Goal: Navigation & Orientation: Find specific page/section

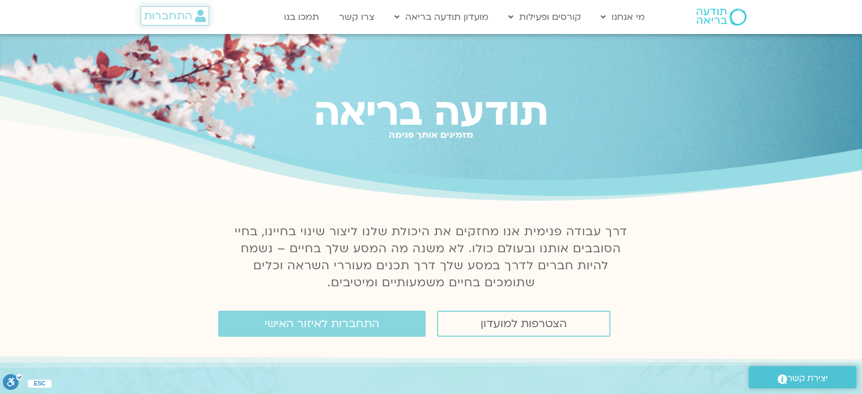
click at [165, 19] on span "התחברות" at bounding box center [168, 16] width 48 height 12
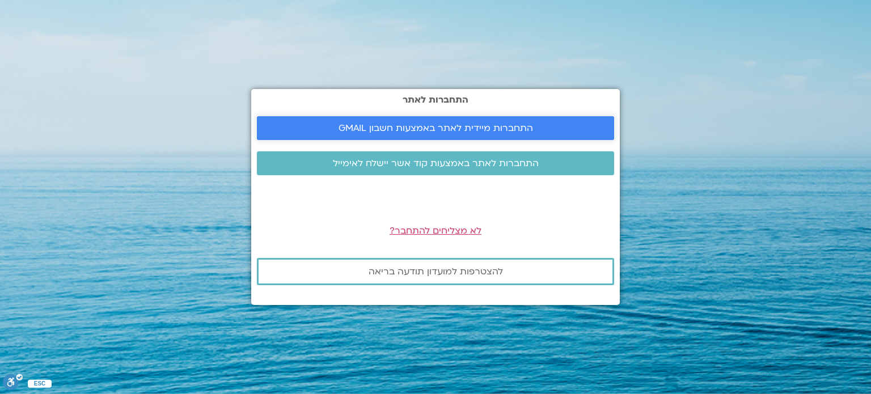
click at [423, 129] on span "התחברות מיידית לאתר באמצעות חשבון GMAIL" at bounding box center [435, 128] width 194 height 10
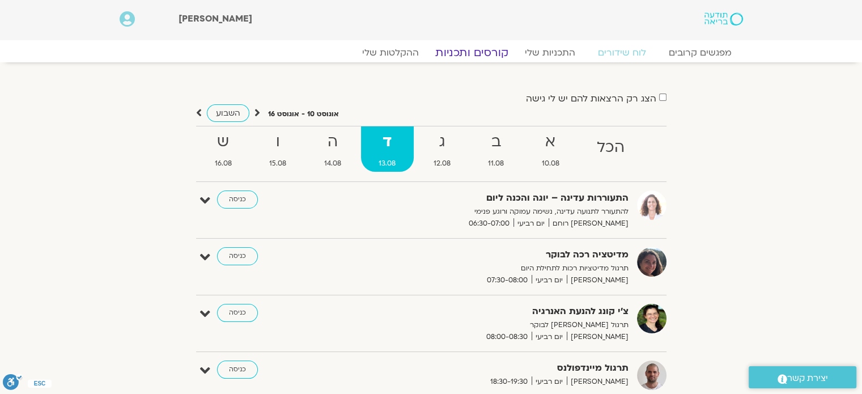
click at [461, 54] on link "קורסים ותכניות" at bounding box center [472, 53] width 100 height 14
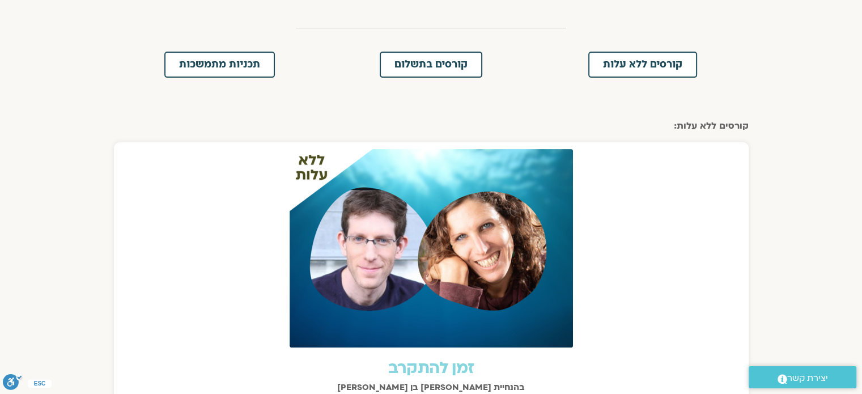
scroll to position [227, 0]
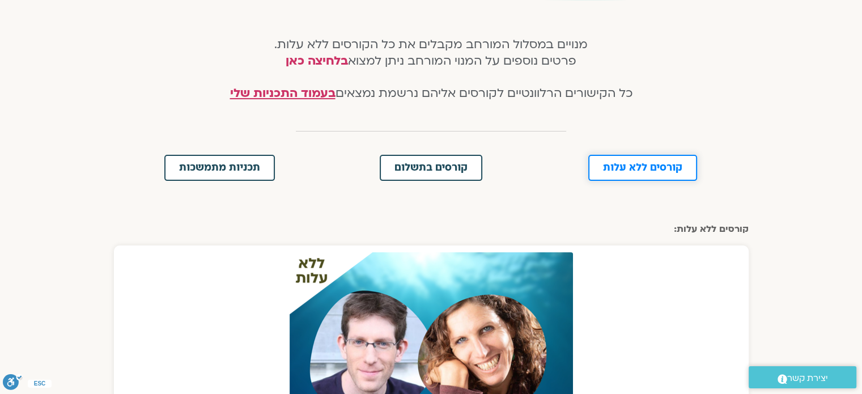
click at [625, 166] on span "קורסים ללא עלות" at bounding box center [642, 168] width 79 height 10
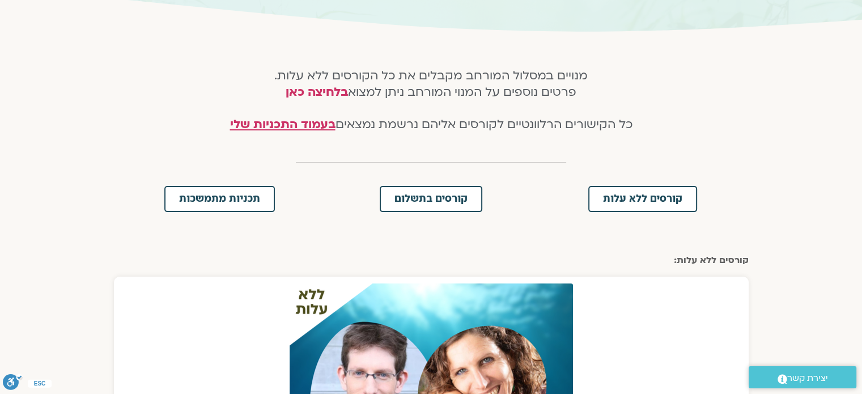
scroll to position [166, 0]
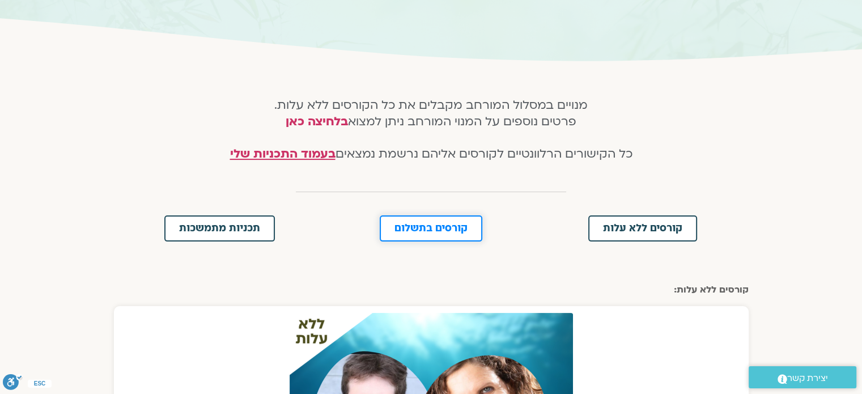
click at [413, 226] on span "קורסים בתשלום" at bounding box center [431, 228] width 73 height 10
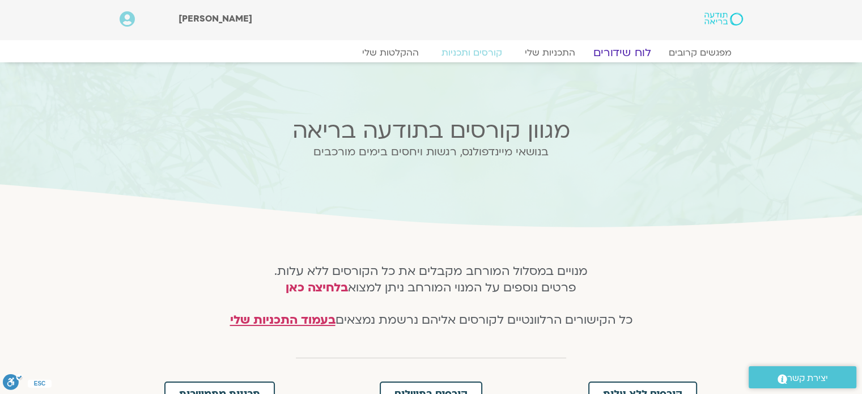
click at [624, 50] on link "לוח שידורים" at bounding box center [621, 53] width 85 height 14
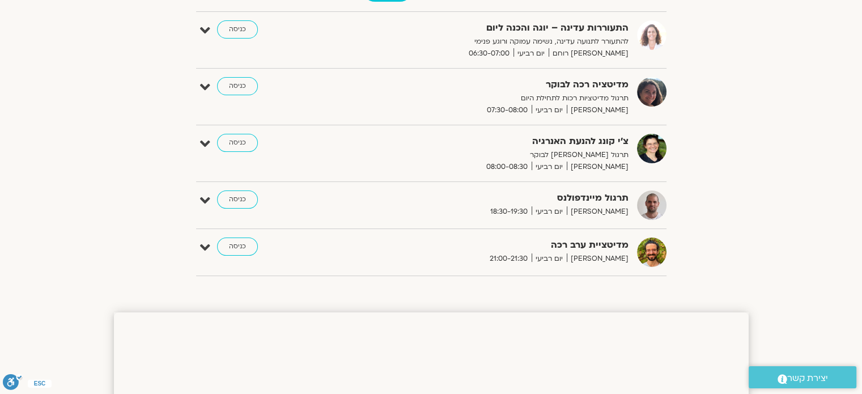
scroll to position [227, 0]
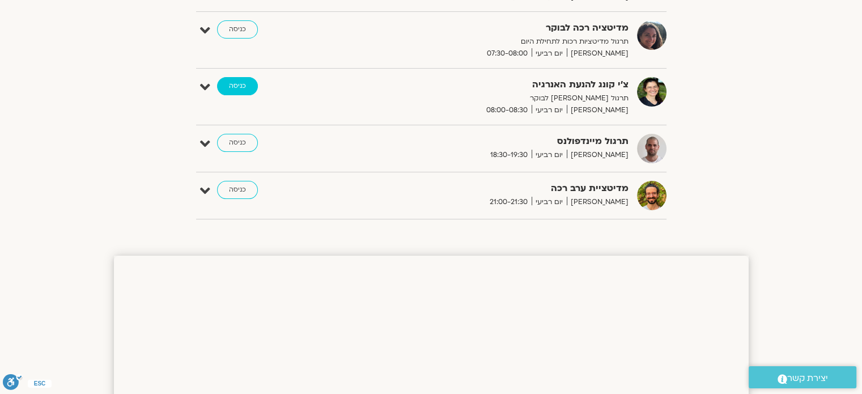
click at [234, 84] on link "כניסה" at bounding box center [237, 86] width 41 height 18
